Goal: Information Seeking & Learning: Check status

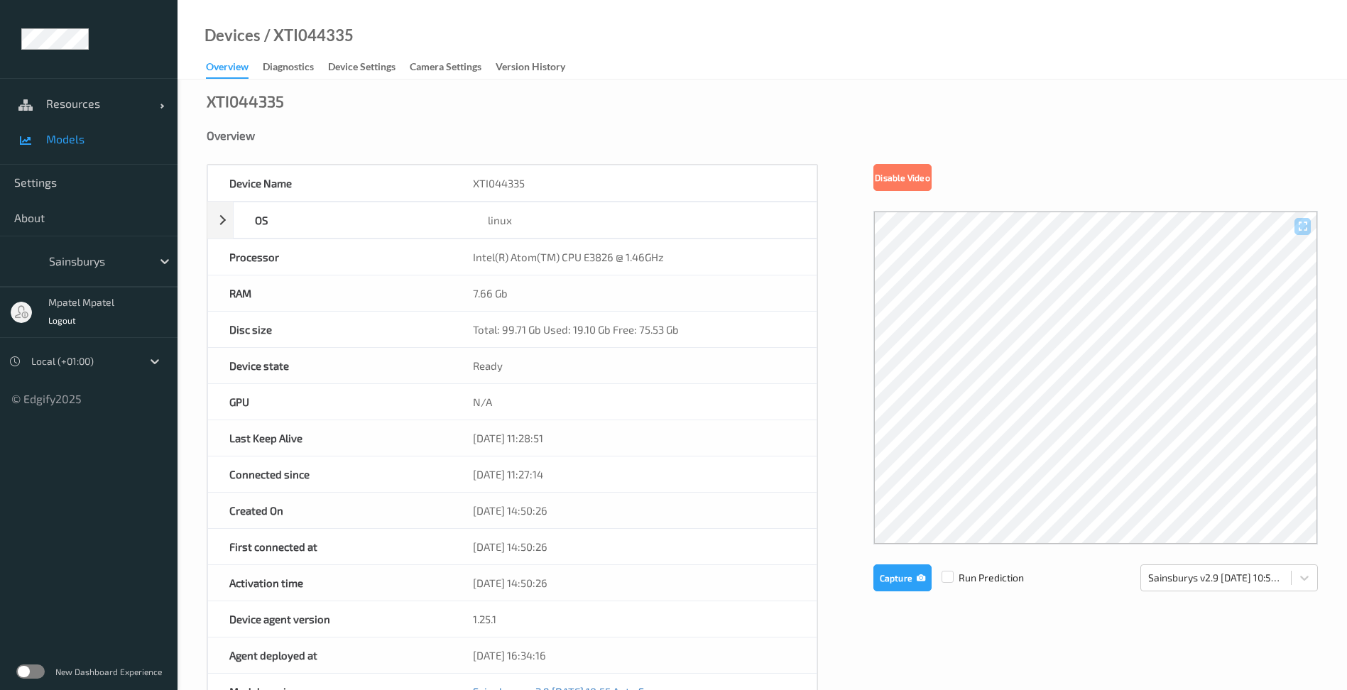
click at [84, 143] on span "Models" at bounding box center [104, 139] width 117 height 14
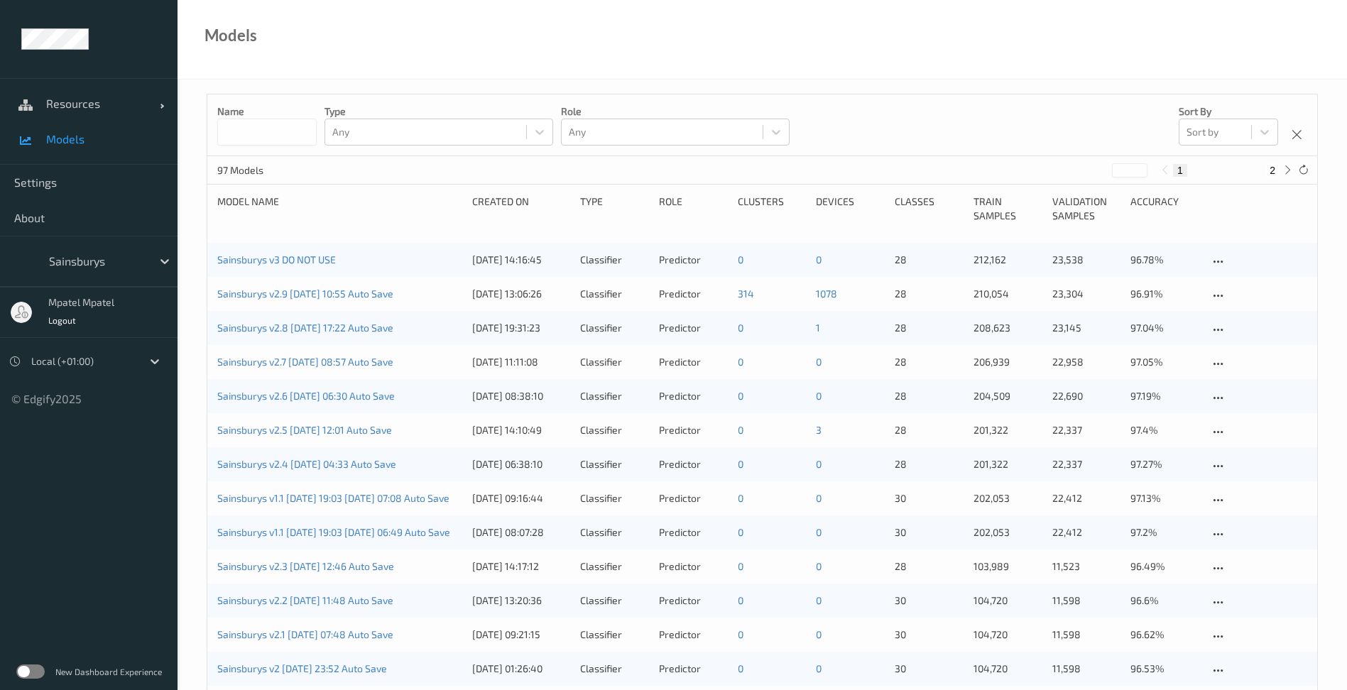
click at [252, 126] on input at bounding box center [266, 132] width 99 height 27
type input "*"
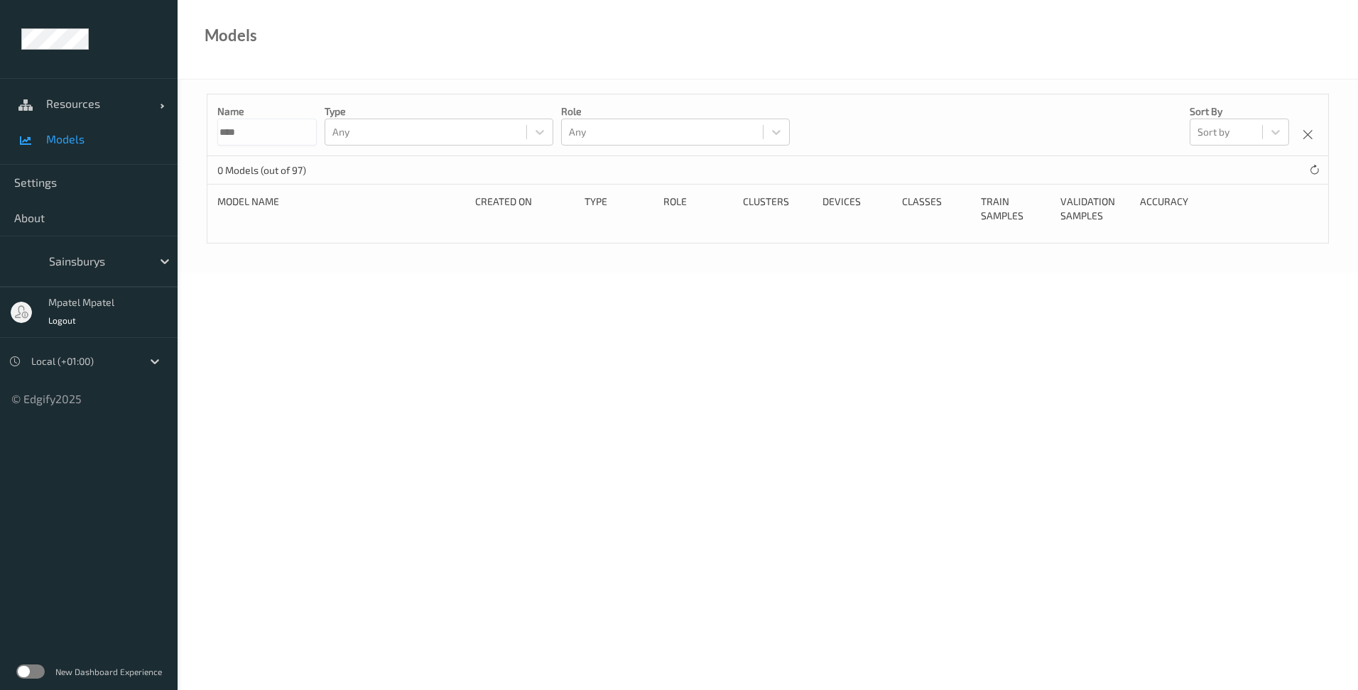
type input "****"
click at [229, 284] on body "Resources Devices Clusters Sites Models Settings About Sainsburys mpatel mpatel…" at bounding box center [679, 345] width 1358 height 690
click at [62, 146] on link "Models" at bounding box center [89, 139] width 178 height 36
click at [141, 106] on span "Resources" at bounding box center [103, 104] width 114 height 14
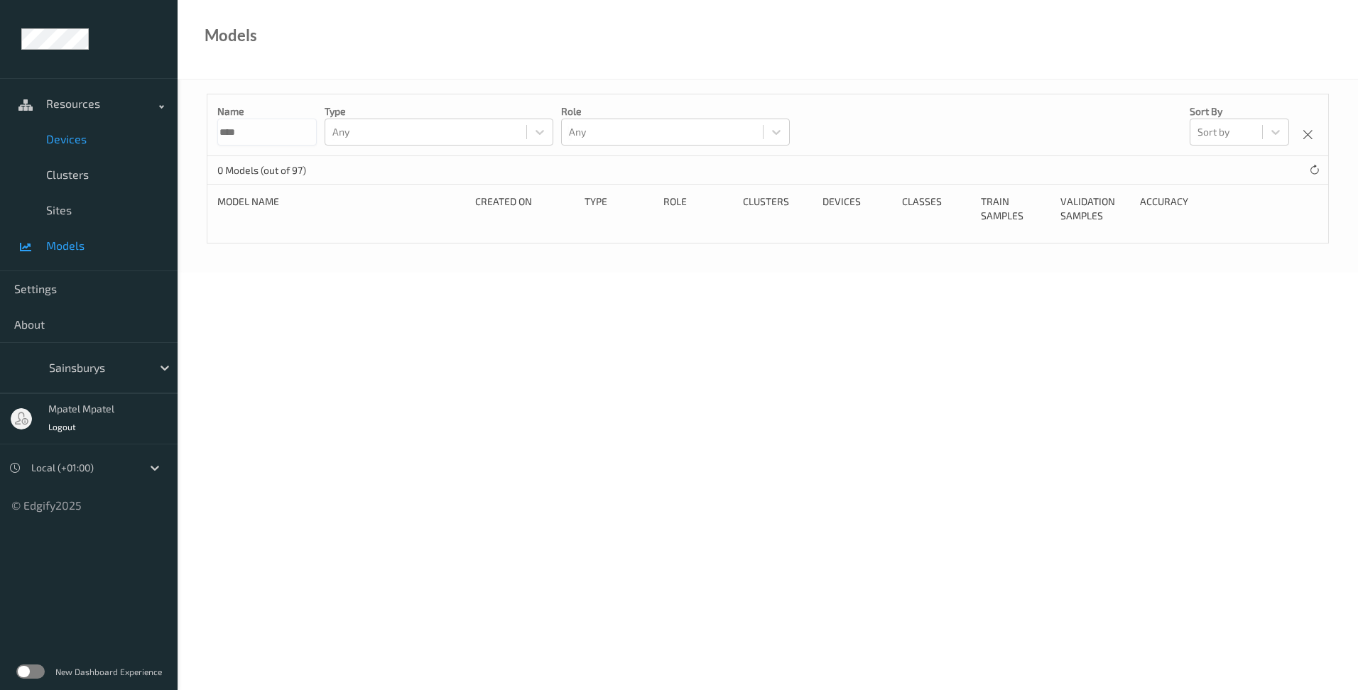
click at [78, 137] on span "Devices" at bounding box center [104, 139] width 117 height 14
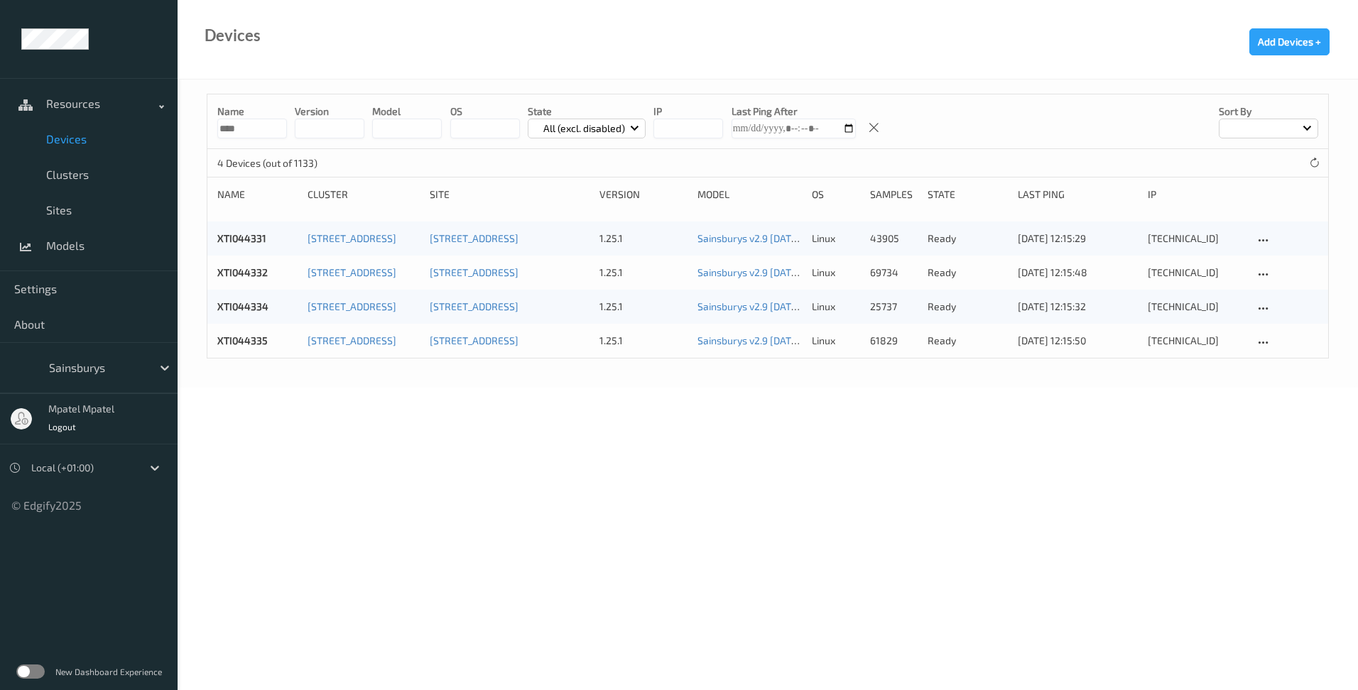
drag, startPoint x: 246, startPoint y: 128, endPoint x: 164, endPoint y: 129, distance: 82.4
click at [161, 127] on div "Resources Devices Clusters Sites Models Settings About Sainsburys mpatel mpatel…" at bounding box center [679, 154] width 1358 height 308
type input "****"
click at [323, 375] on div "Name **** version model OS State All (excl. disabled) IP Last Ping After Sort b…" at bounding box center [768, 234] width 1180 height 308
click at [253, 278] on link "XTI079533" at bounding box center [241, 272] width 48 height 12
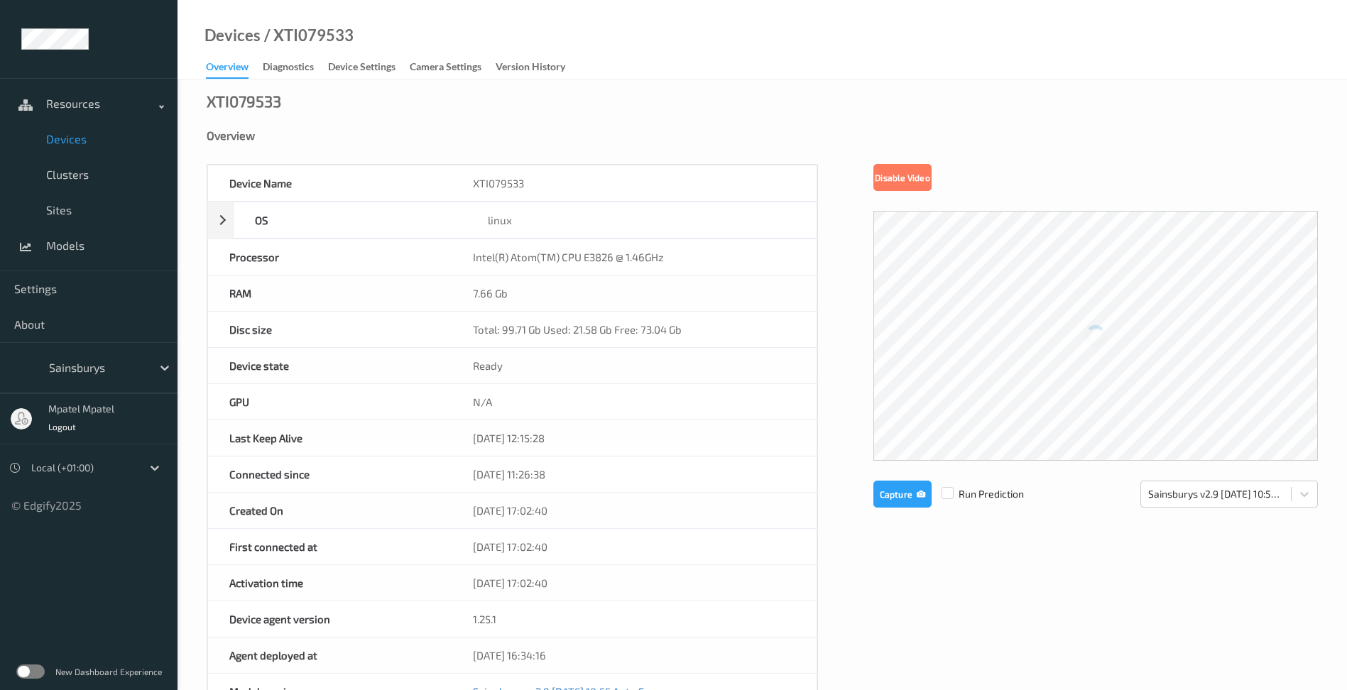
click at [976, 575] on div "Device Name XTI079533 OS linux Platform ubuntu Platform Version 20.04 Platform …" at bounding box center [762, 601] width 1111 height 874
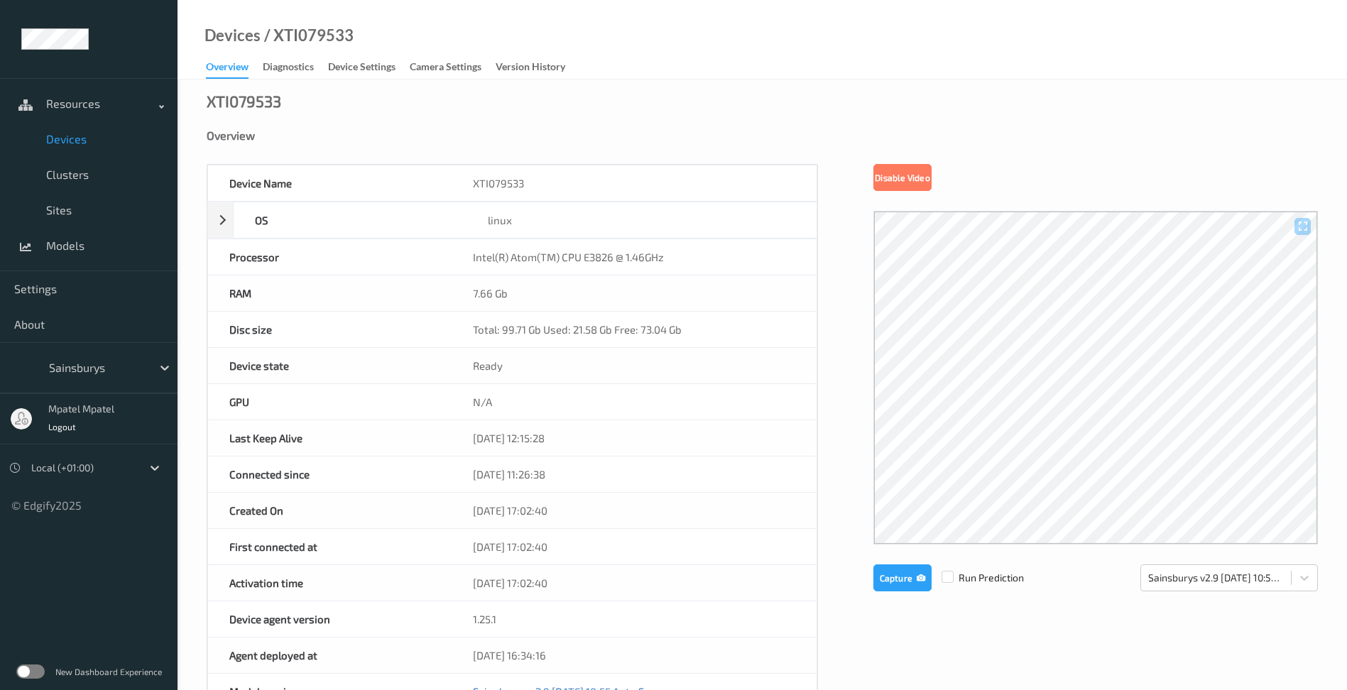
click at [345, 127] on div "XTI079533 Overview Device Name XTI079533 OS linux Platform ubuntu Platform Vers…" at bounding box center [762, 621] width 1169 height 1082
click at [70, 142] on span "Devices" at bounding box center [104, 139] width 117 height 14
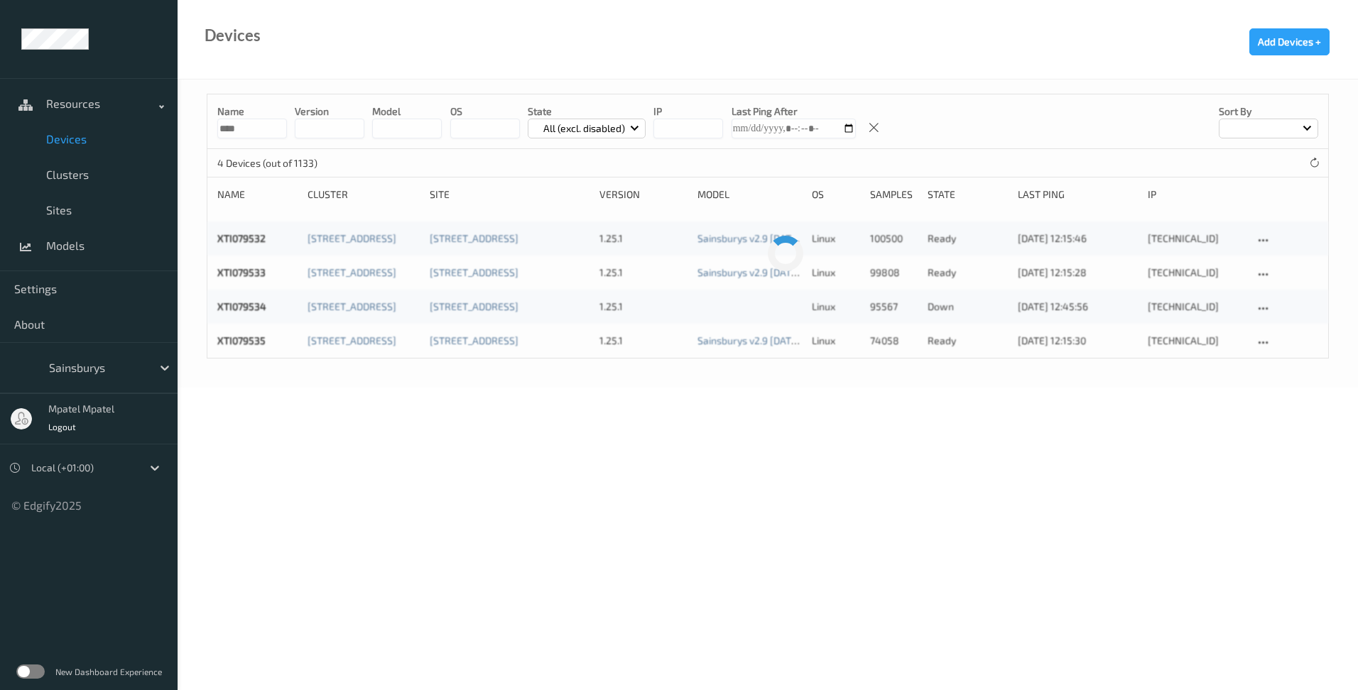
drag, startPoint x: 246, startPoint y: 132, endPoint x: 160, endPoint y: 126, distance: 86.1
click at [161, 124] on div "Resources Devices Clusters Sites Models Settings About Sainsburys mpatel mpatel…" at bounding box center [679, 154] width 1358 height 308
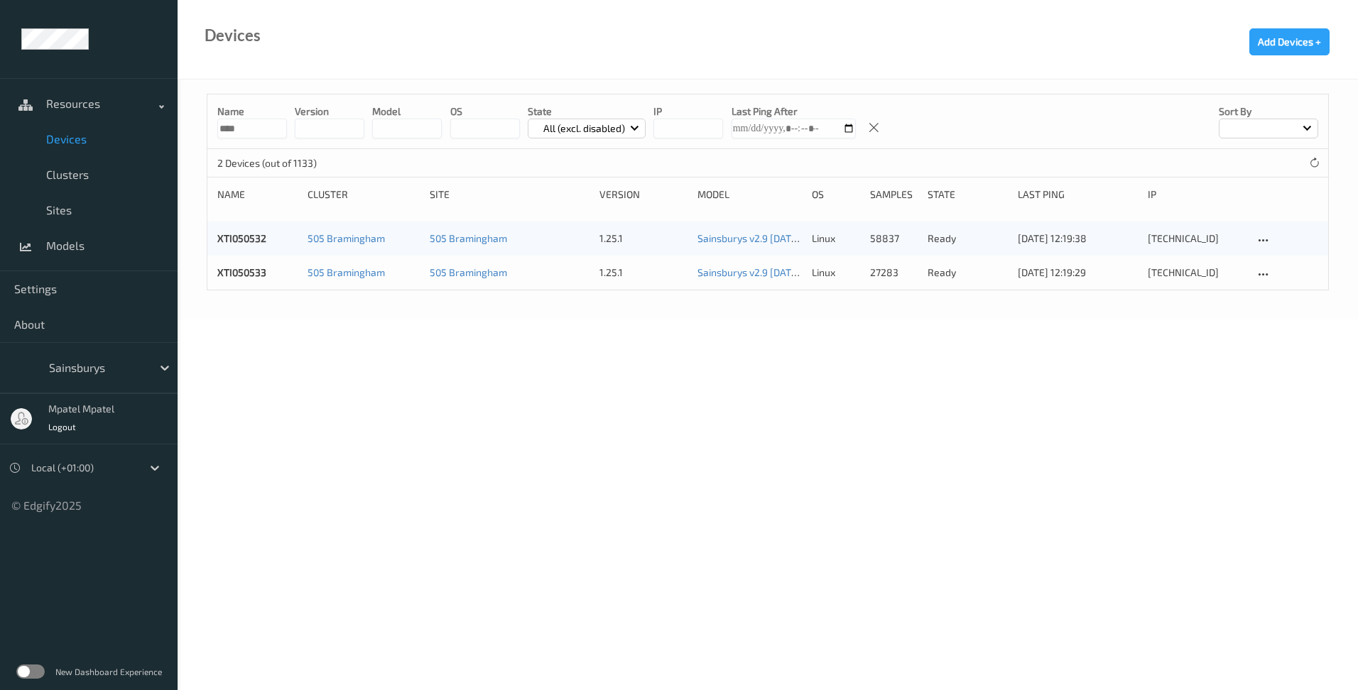
type input "****"
click at [436, 399] on body "Resources Devices Clusters Sites Models Settings About Sainsburys mpatel mpatel…" at bounding box center [679, 345] width 1358 height 690
click at [255, 269] on link "XTI050533" at bounding box center [241, 272] width 49 height 12
